Goal: Register for event/course

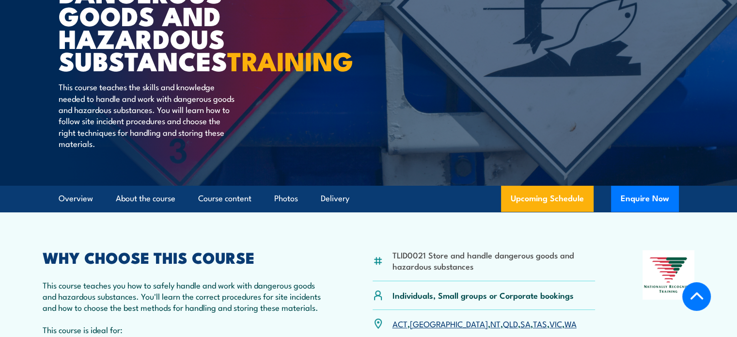
scroll to position [194, 0]
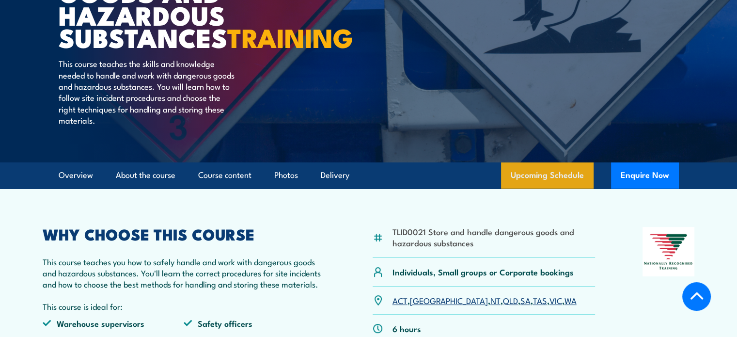
click at [555, 189] on link "Upcoming Schedule" at bounding box center [547, 175] width 93 height 26
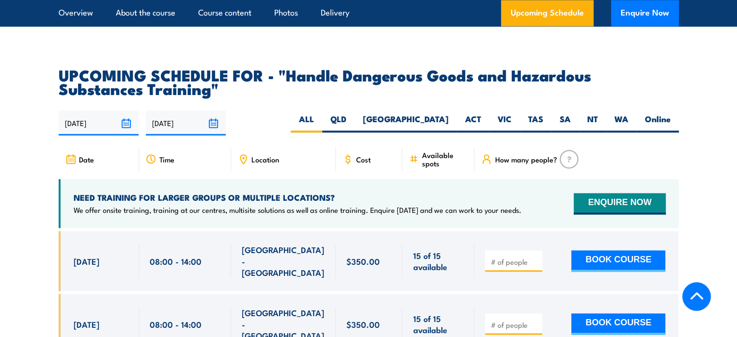
scroll to position [1429, 0]
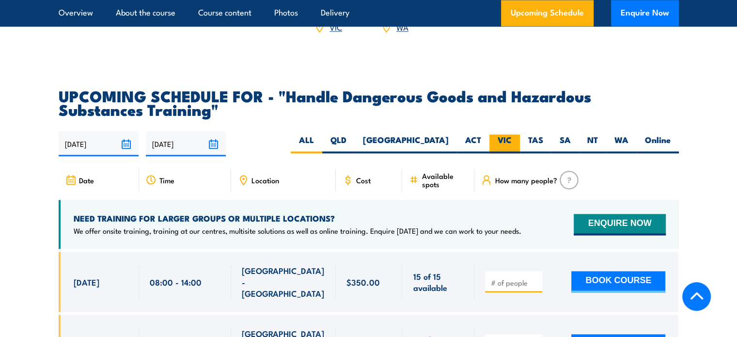
click at [509, 149] on label "VIC" at bounding box center [505, 143] width 31 height 19
click at [512, 141] on input "VIC" at bounding box center [515, 137] width 6 height 6
radio input "true"
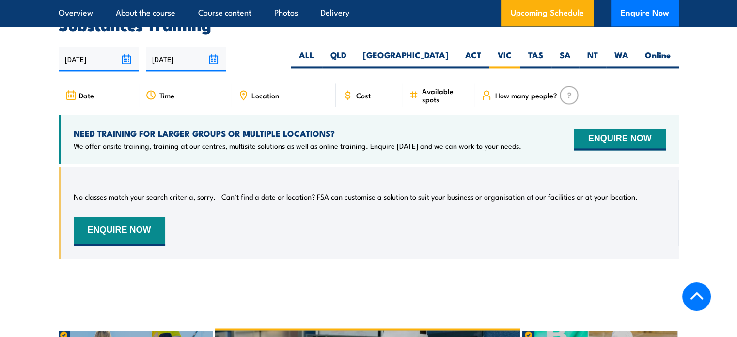
scroll to position [1478, 0]
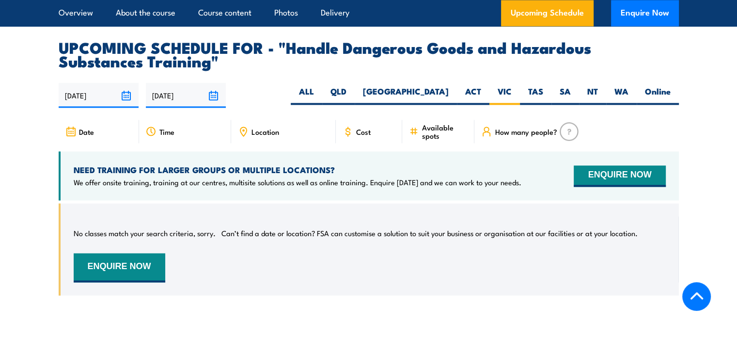
click at [129, 107] on input "[DATE]" at bounding box center [99, 95] width 80 height 25
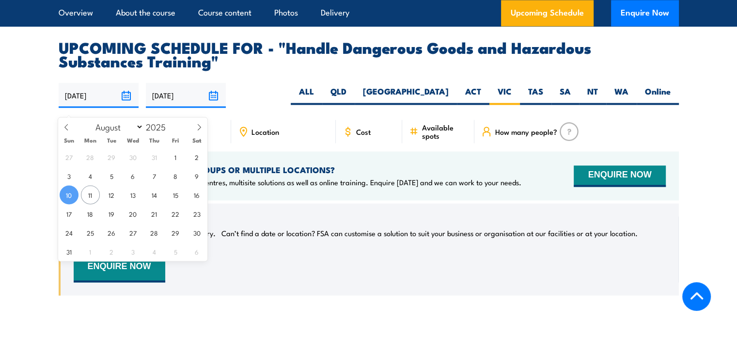
click at [319, 292] on div "No classes match your search criteria, sorry. Can’t find a date or location? FS…" at bounding box center [369, 249] width 621 height 92
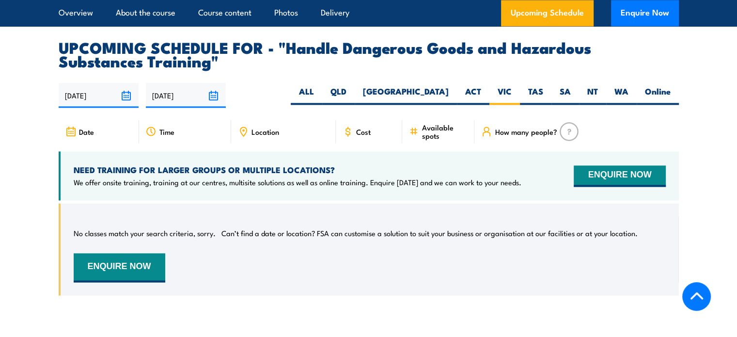
click at [359, 135] on span "Cost" at bounding box center [363, 131] width 15 height 8
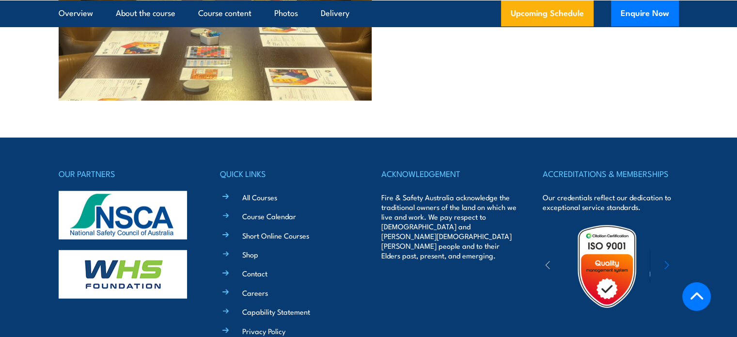
scroll to position [2399, 0]
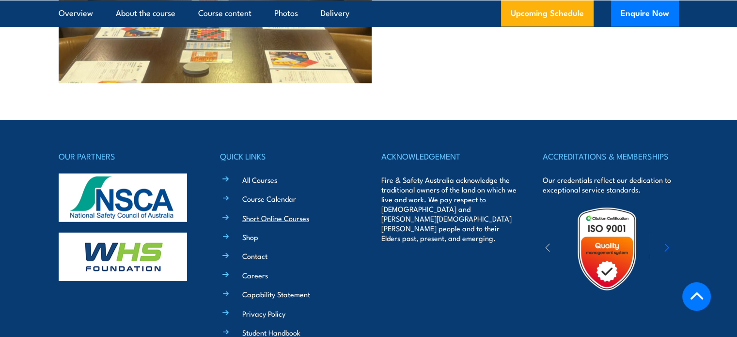
click at [250, 223] on link "Short Online Courses" at bounding box center [275, 218] width 67 height 10
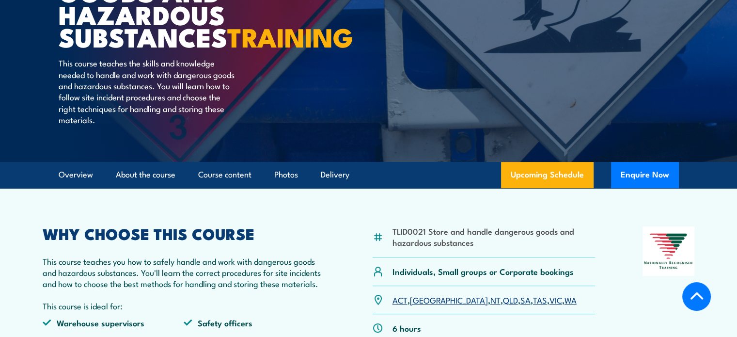
scroll to position [194, 0]
